Goal: Task Accomplishment & Management: Complete application form

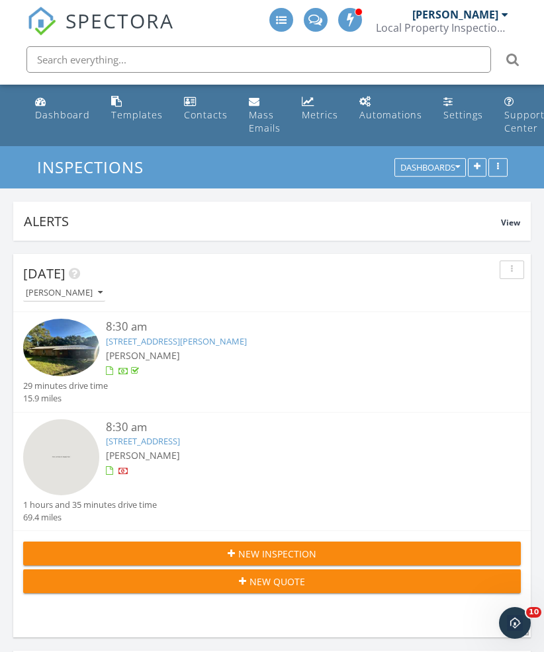
click at [322, 544] on button "New Inspection" at bounding box center [272, 554] width 498 height 24
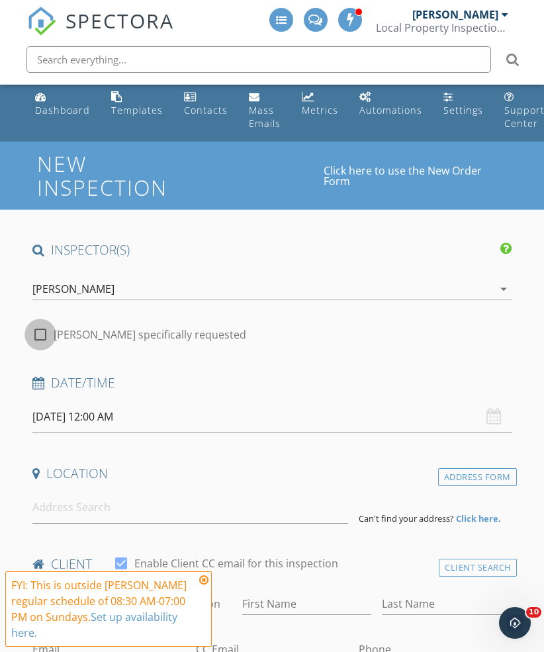
click at [44, 340] on div at bounding box center [40, 335] width 22 height 22
checkbox input "true"
click at [63, 416] on input "[DATE] 12:00 AM" at bounding box center [271, 417] width 479 height 32
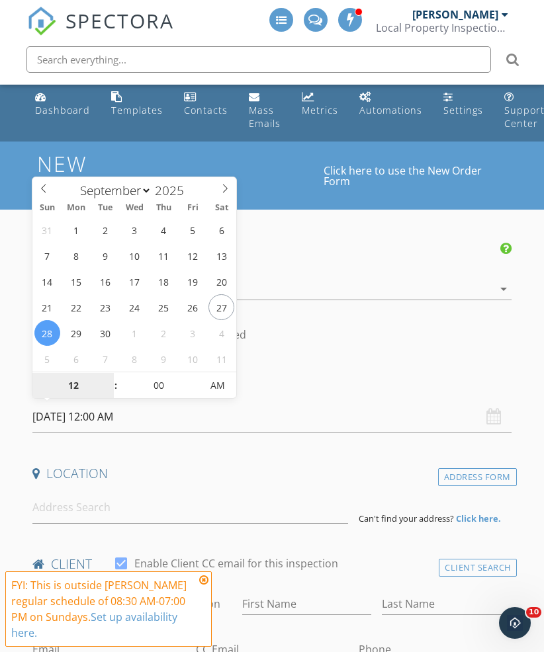
type input "[DATE] 12:00 AM"
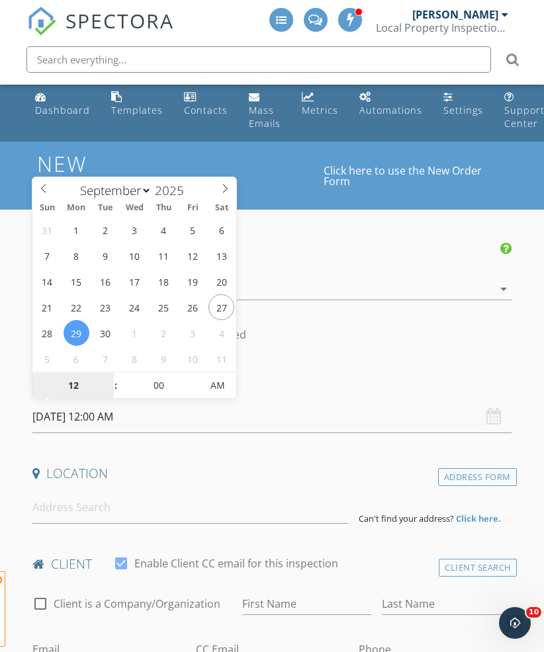
scroll to position [5, 0]
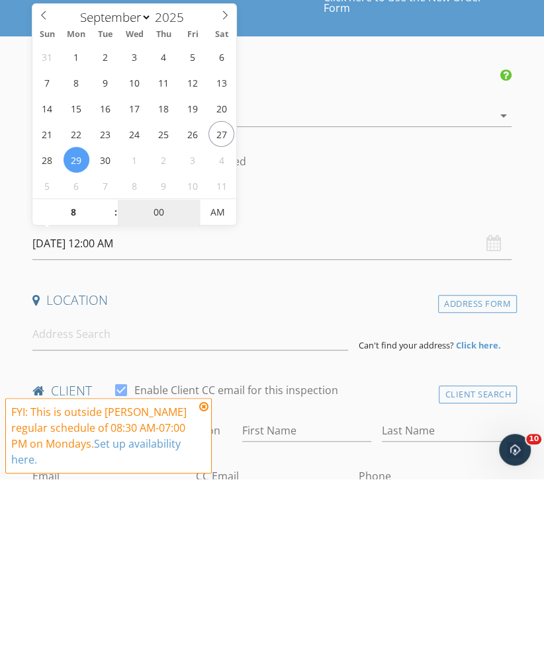
click at [161, 373] on input "00" at bounding box center [158, 386] width 81 height 26
type input "08"
type input "[DATE] 8:00 AM"
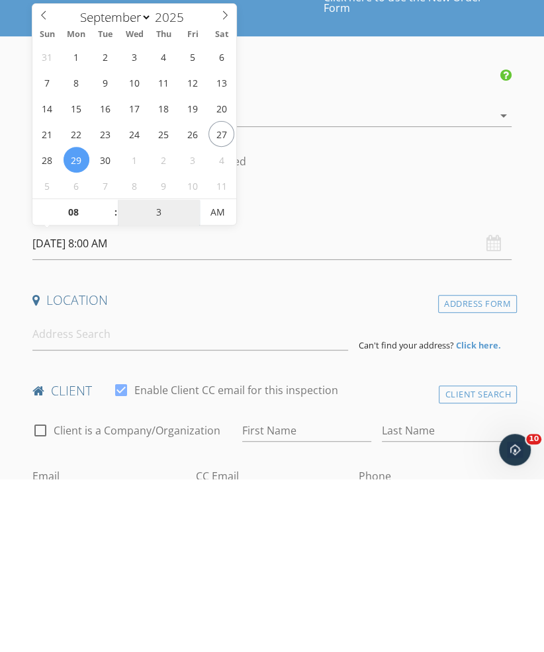
type input "30"
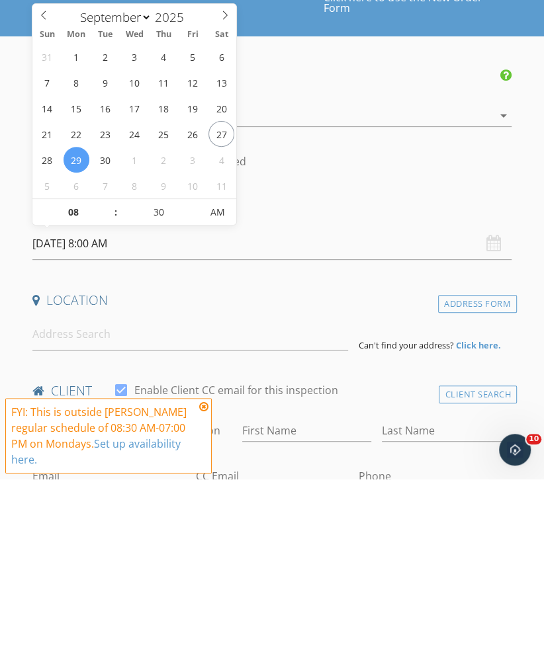
type input "[DATE] 8:30 AM"
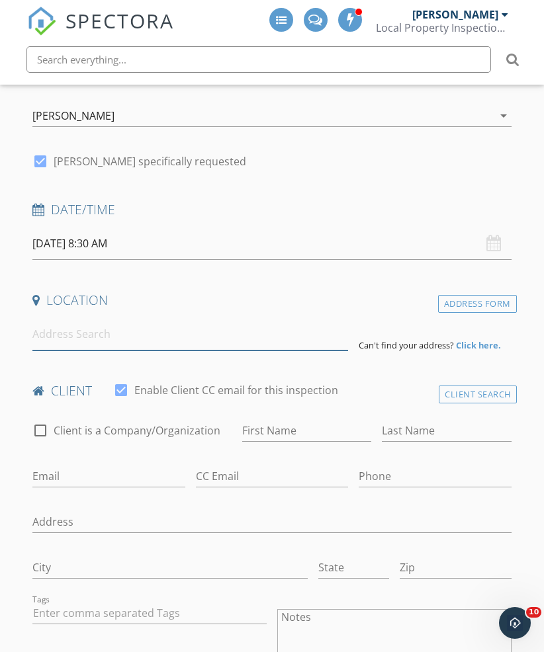
click at [140, 347] on input at bounding box center [190, 334] width 316 height 32
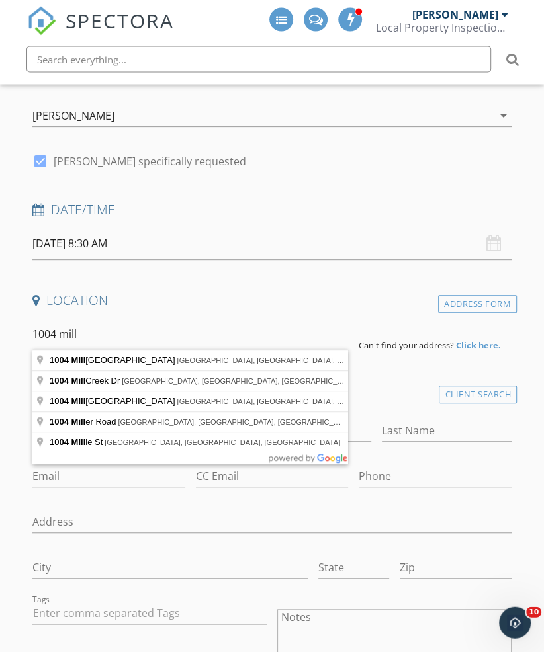
type input "[STREET_ADDRESS]"
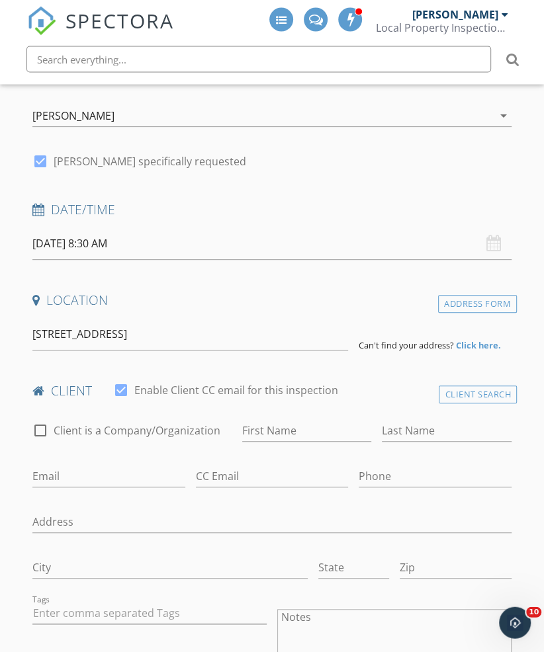
scroll to position [178, 0]
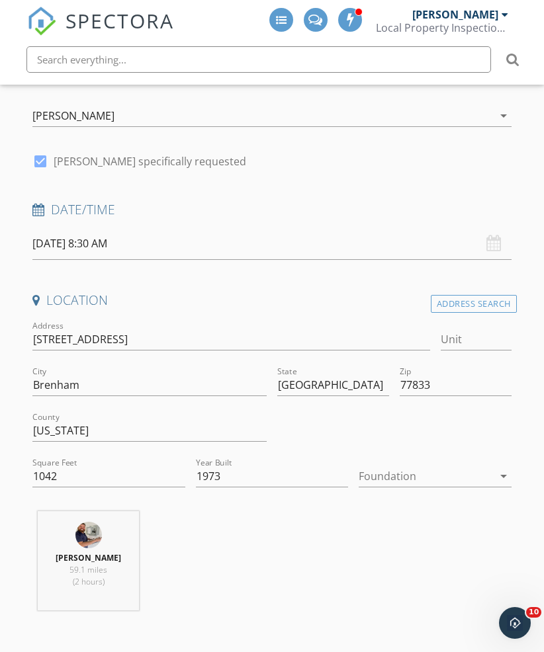
click at [469, 478] on div at bounding box center [426, 476] width 134 height 21
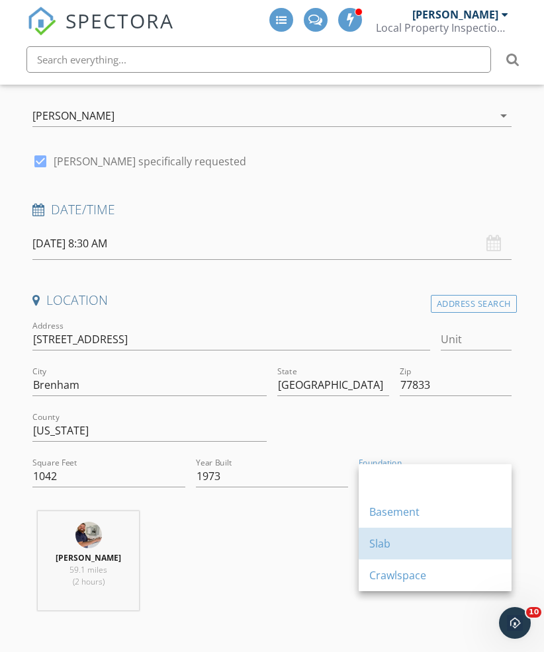
click at [419, 545] on div "Slab" at bounding box center [435, 544] width 132 height 16
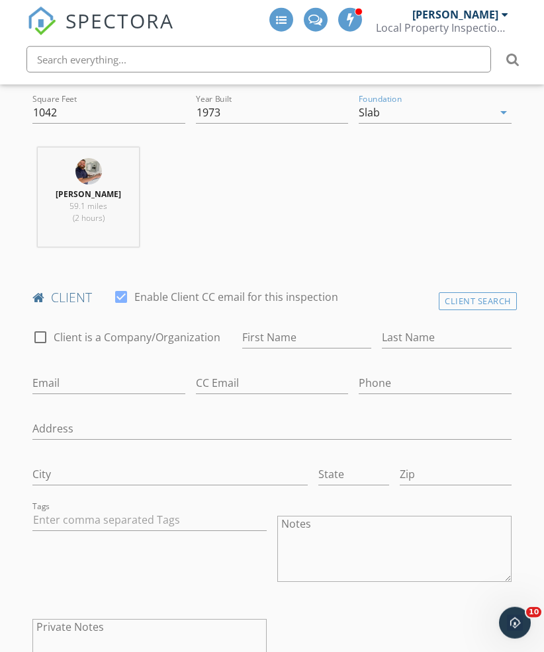
scroll to position [549, 0]
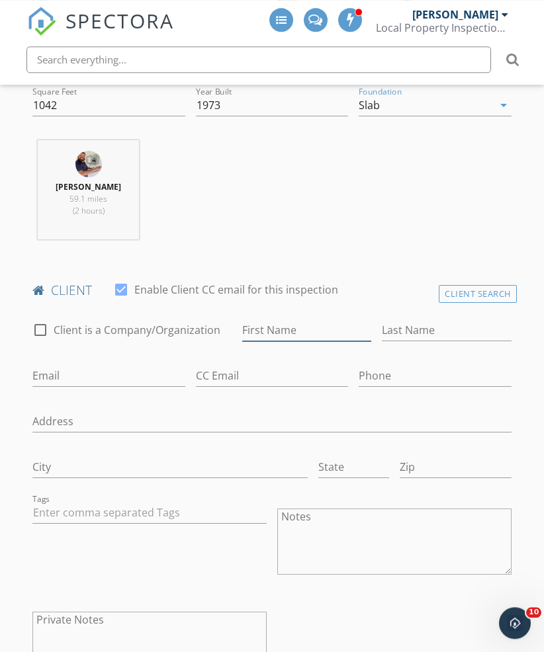
click at [294, 320] on input "First Name" at bounding box center [307, 331] width 130 height 22
click at [484, 286] on div "Client Search" at bounding box center [478, 294] width 78 height 18
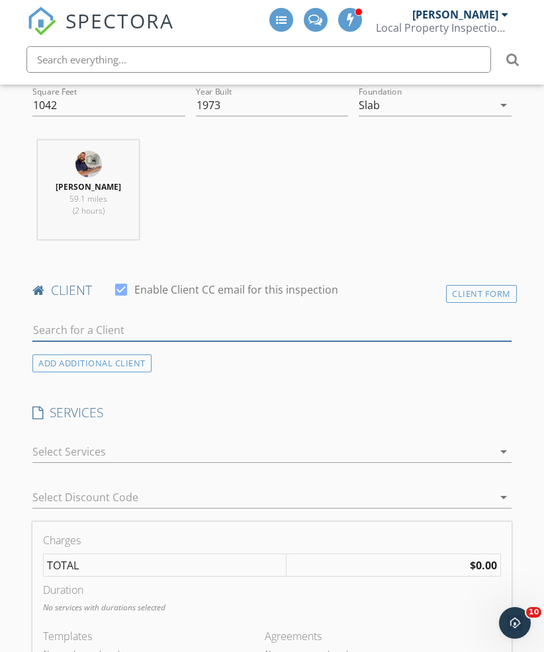
click at [251, 326] on input "text" at bounding box center [271, 331] width 479 height 22
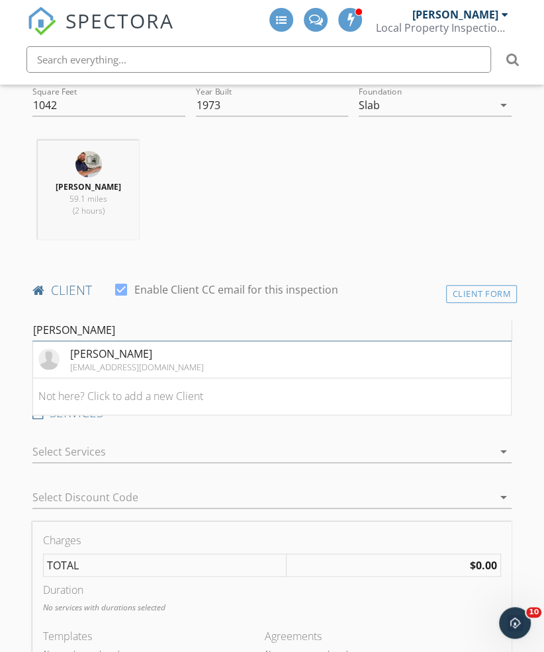
type input "[PERSON_NAME]"
click at [214, 360] on li "[PERSON_NAME] [EMAIL_ADDRESS][DOMAIN_NAME]" at bounding box center [272, 359] width 478 height 37
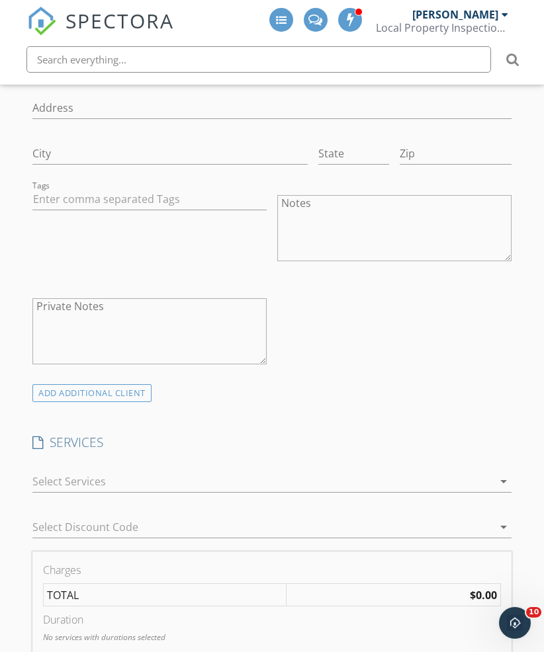
click at [312, 477] on div at bounding box center [262, 481] width 461 height 21
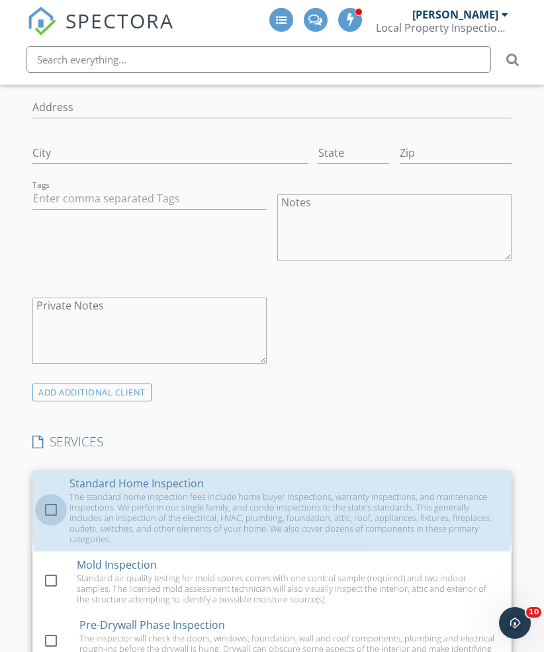
click at [54, 502] on div at bounding box center [51, 510] width 22 height 22
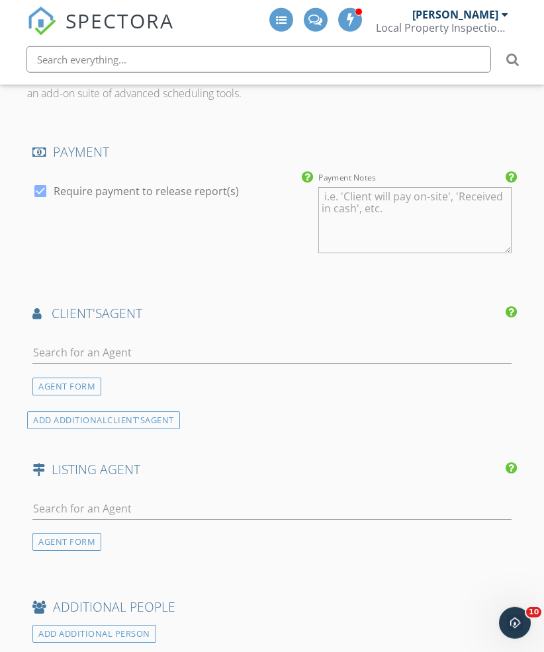
scroll to position [1659, 0]
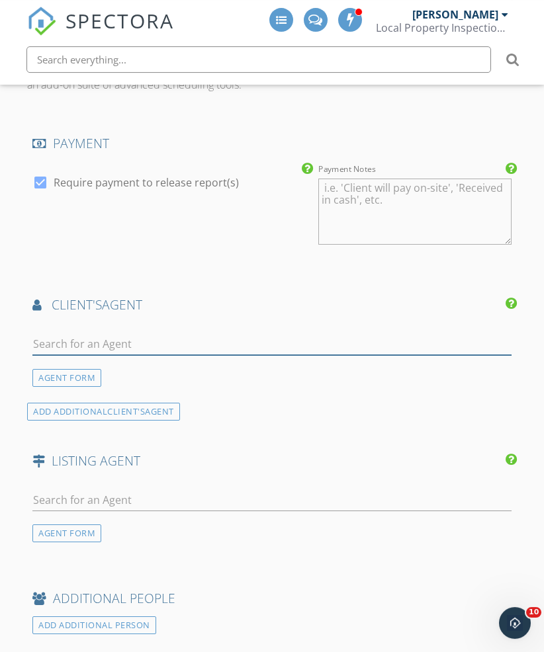
click at [127, 339] on input "text" at bounding box center [271, 344] width 479 height 22
type input "Julib"
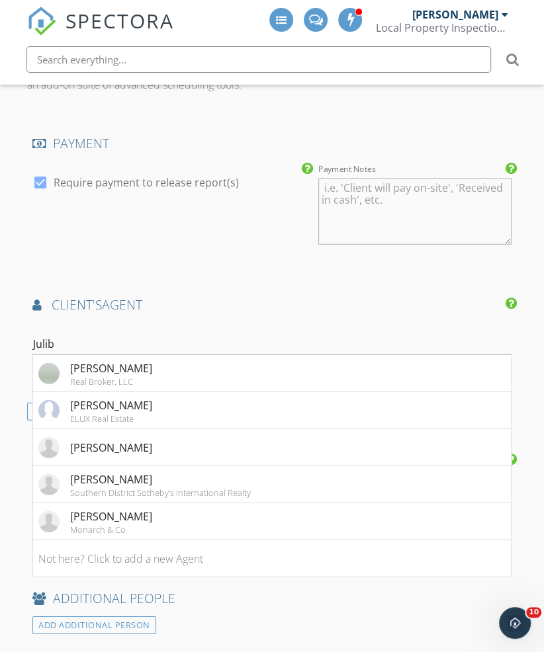
click at [164, 451] on li "[PERSON_NAME]" at bounding box center [272, 447] width 478 height 37
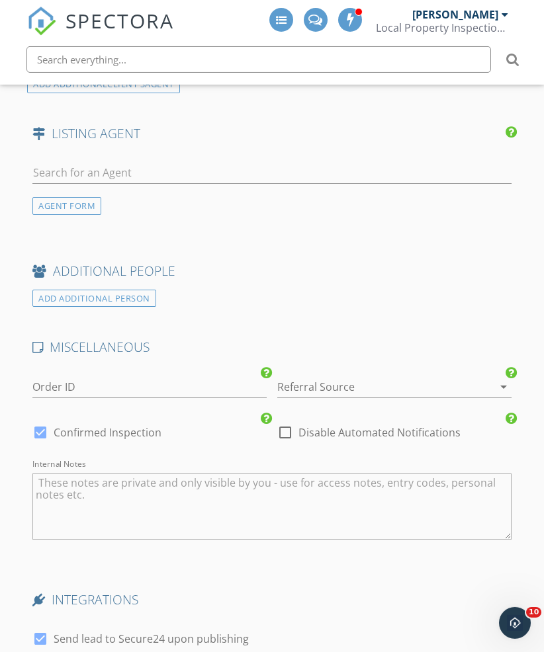
scroll to position [2284, 0]
click at [357, 376] on div at bounding box center [375, 386] width 197 height 21
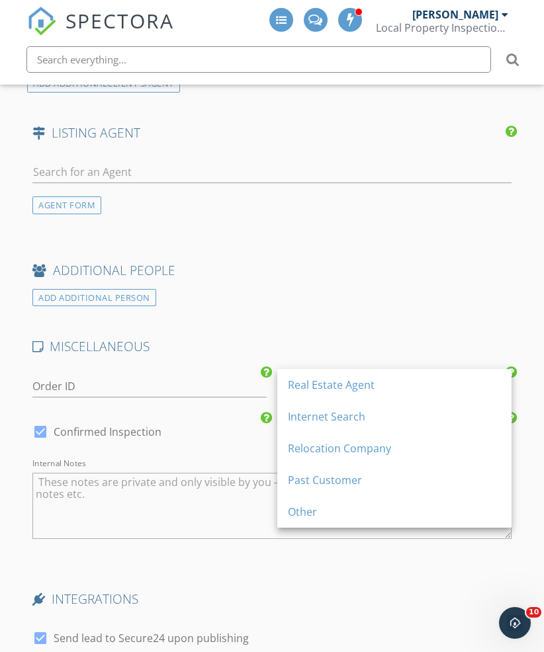
click at [358, 481] on div "Past Customer" at bounding box center [394, 480] width 213 height 16
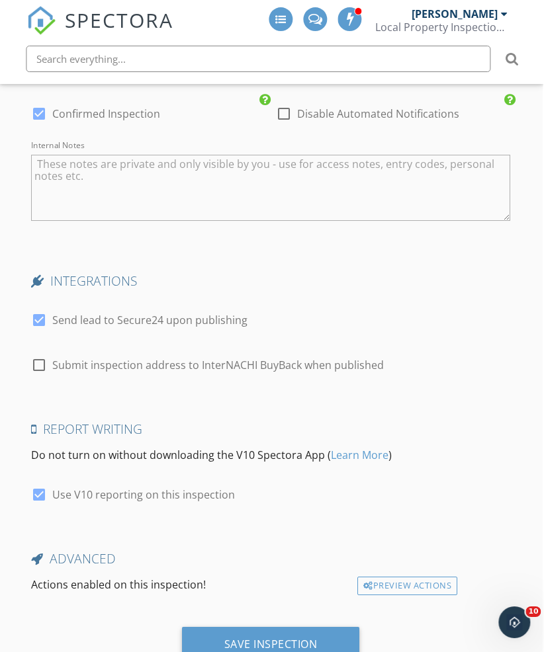
scroll to position [2602, 1]
click at [292, 638] on div "Save Inspection" at bounding box center [270, 644] width 93 height 13
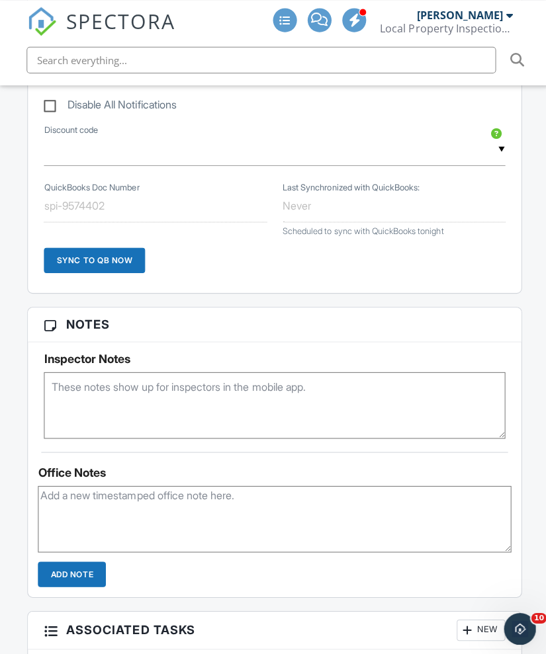
click at [264, 402] on textarea at bounding box center [273, 403] width 459 height 66
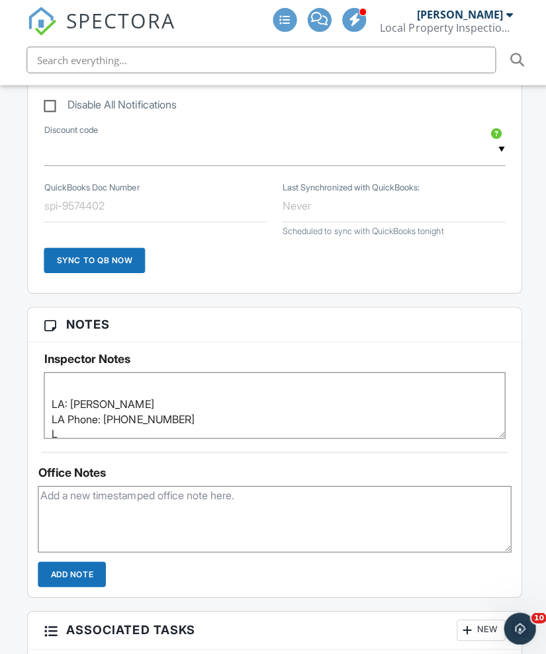
scroll to position [87, 0]
click at [236, 402] on textarea "Vacant Combo at Front Door Combo Code: 4081 No Alarm System LA: Ashley Jahnke L…" at bounding box center [273, 403] width 459 height 66
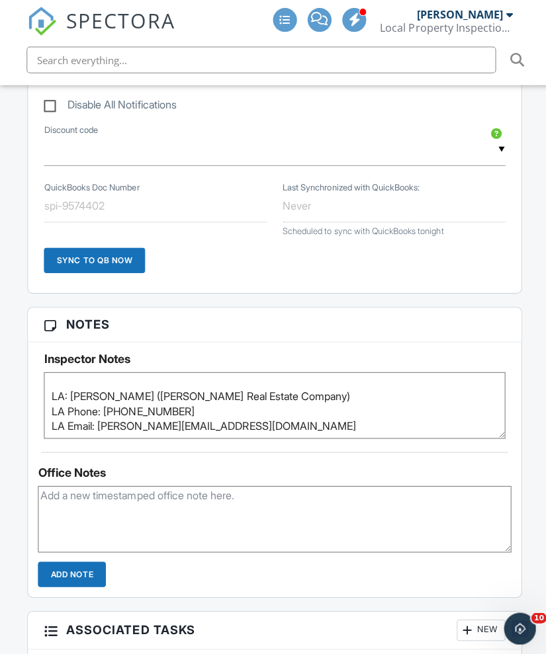
scroll to position [94, 0]
type textarea "Vacant Combo at Front Door Combo Code: 4081 No Alarm System LA: Ashley Jahnke (…"
click at [525, 406] on div "Reports Locked Attach New 2025 LPI TREC 7-6 2025 LPI TREC 7-6 Edit View 2025 LP…" at bounding box center [272, 287] width 507 height 1229
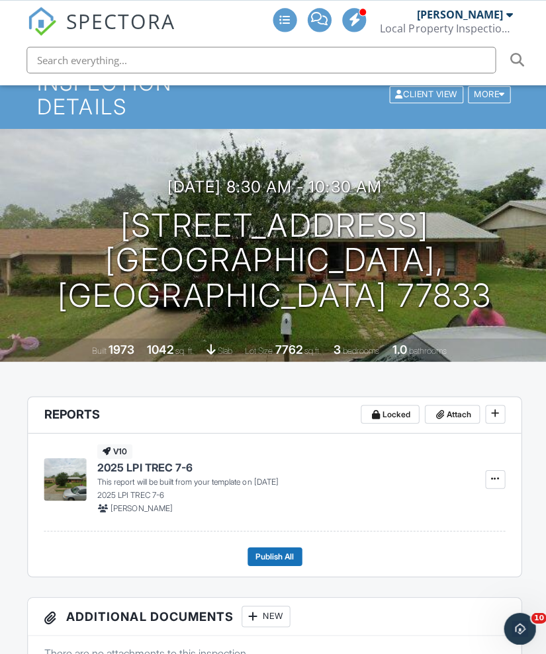
scroll to position [0, 0]
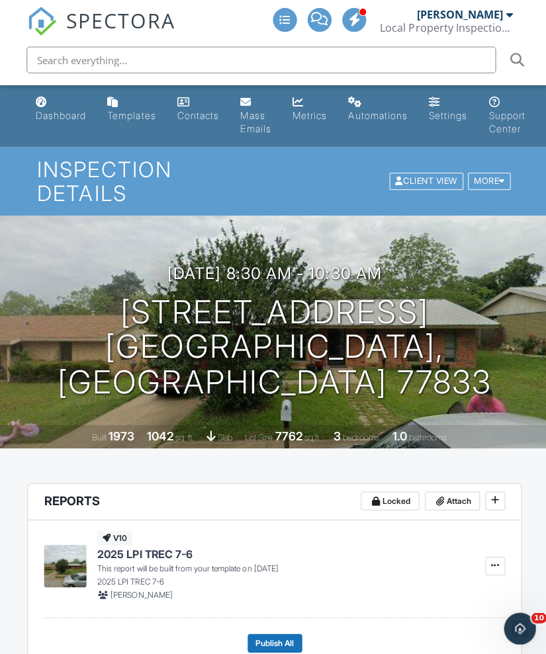
click at [485, 21] on div "Local Property Inspections PLLC" at bounding box center [444, 27] width 132 height 13
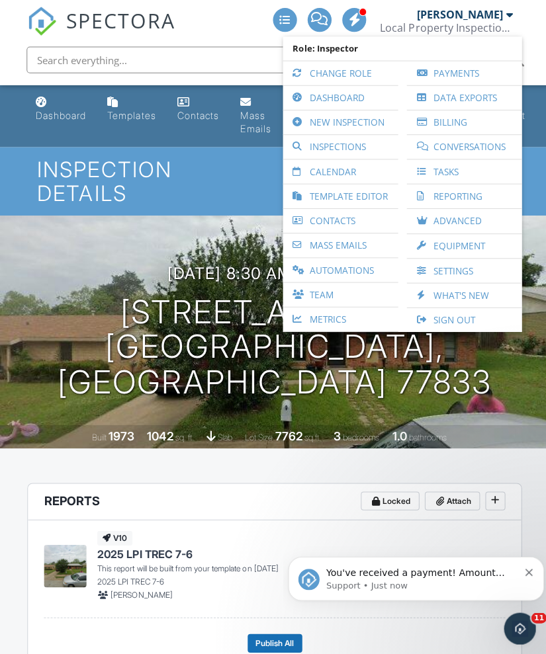
click at [524, 569] on icon "Dismiss notification" at bounding box center [526, 571] width 7 height 7
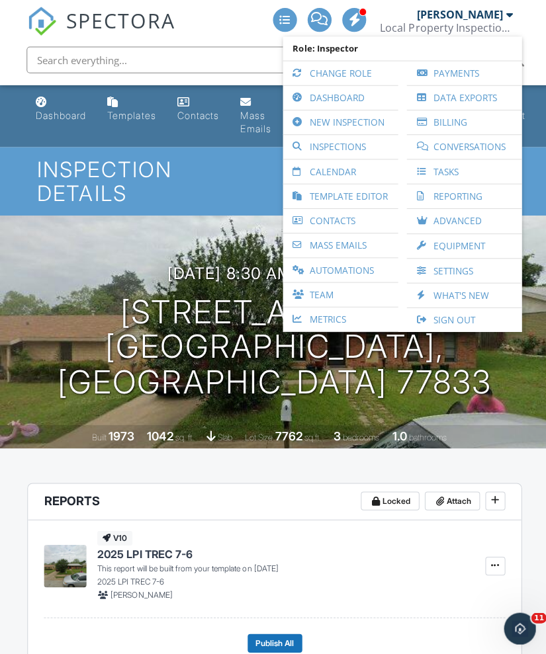
click at [477, 14] on div "[PERSON_NAME]" at bounding box center [457, 14] width 86 height 13
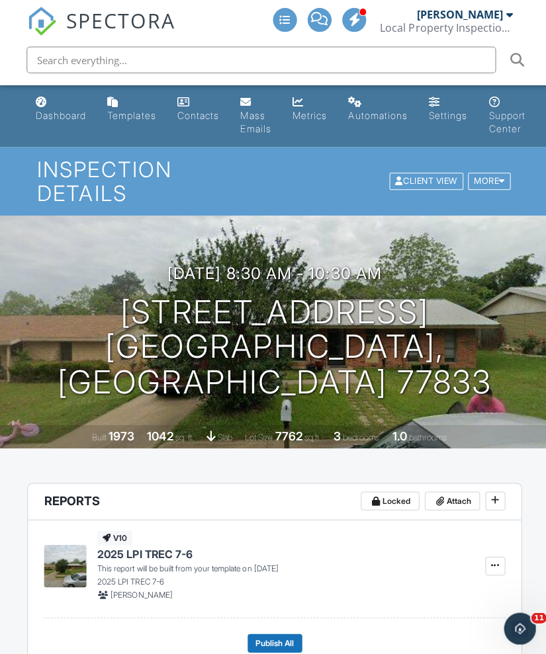
click at [486, 28] on div "Local Property Inspections PLLC" at bounding box center [444, 27] width 132 height 13
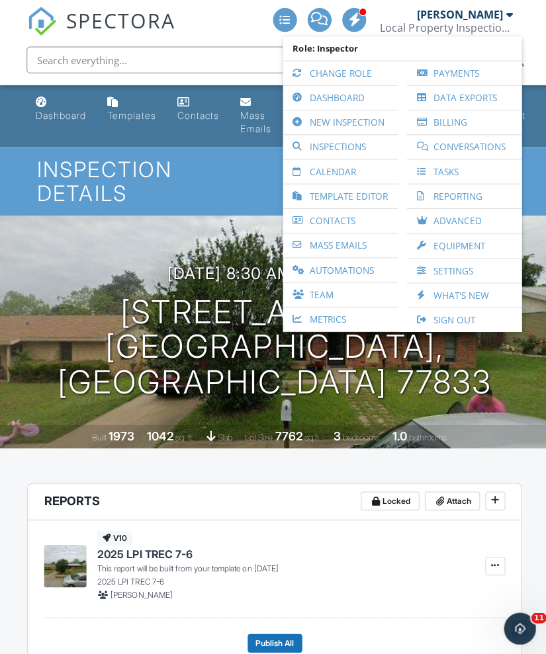
click at [462, 317] on link "Sign Out" at bounding box center [461, 318] width 101 height 24
